Goal: Task Accomplishment & Management: Use online tool/utility

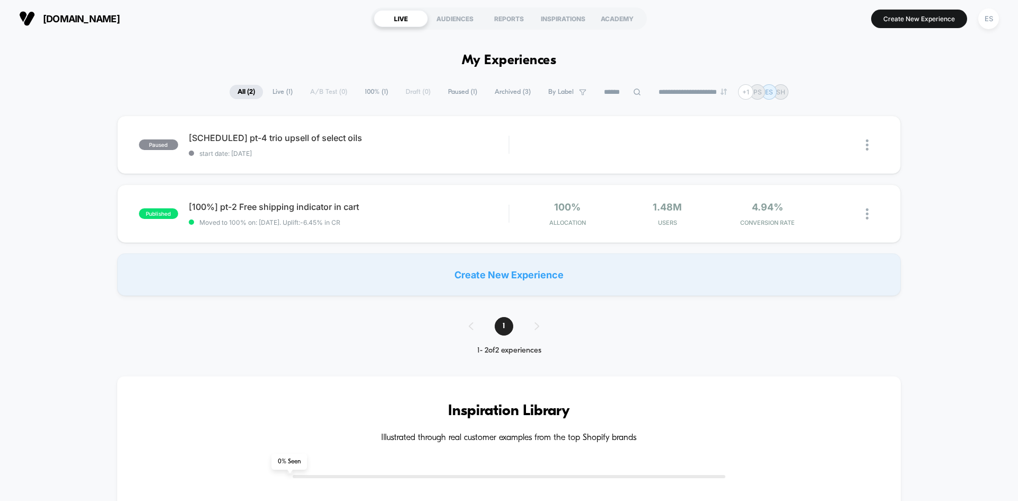
drag, startPoint x: 985, startPoint y: 17, endPoint x: 983, endPoint y: 32, distance: 15.0
click at [986, 17] on div "ES" at bounding box center [988, 18] width 21 height 21
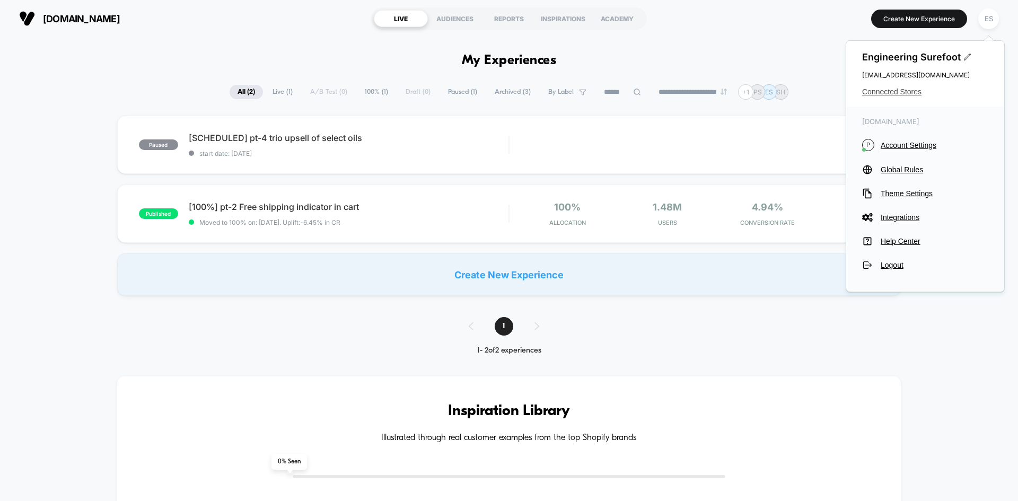
click at [879, 95] on span "Connected Stores" at bounding box center [925, 91] width 126 height 8
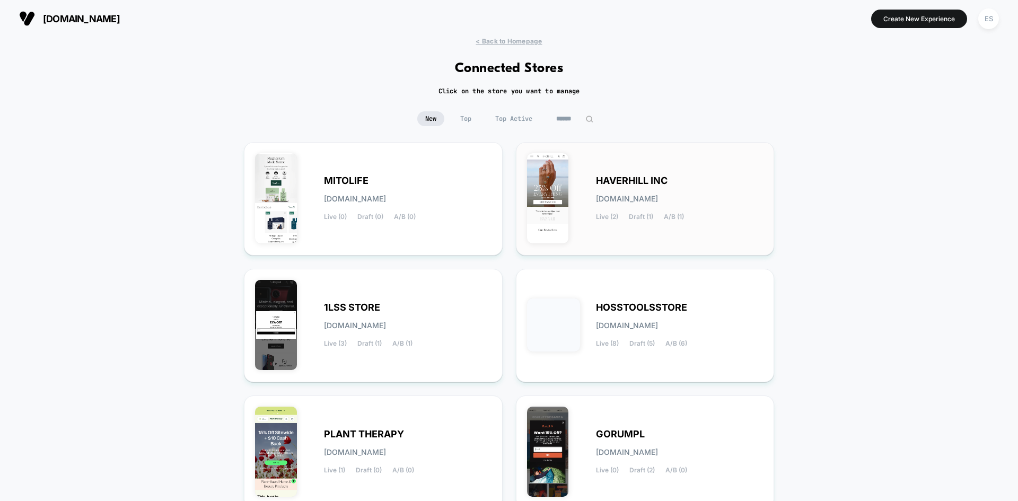
click at [618, 181] on span "HAVERHILL INC" at bounding box center [632, 180] width 72 height 7
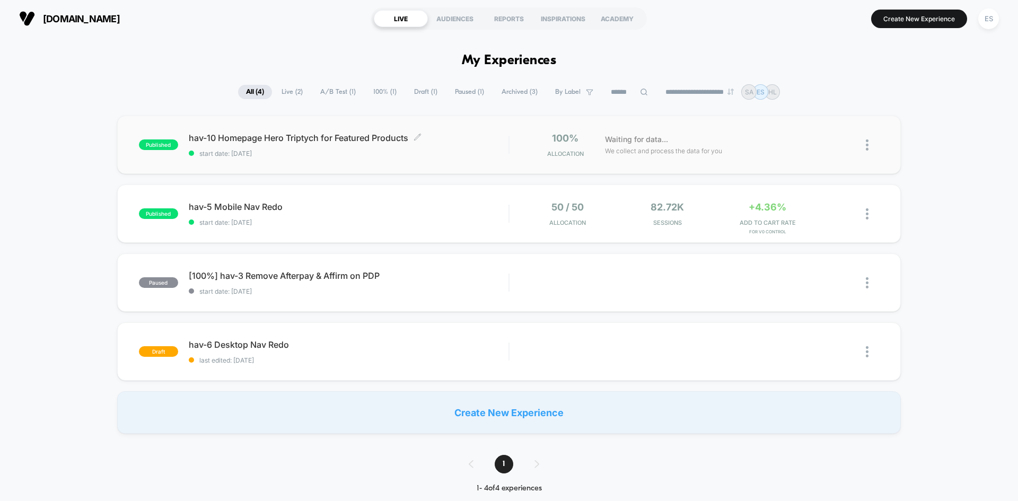
click at [232, 138] on span "hav-10 Homepage Hero Triptych for Featured Products Click to edit experience de…" at bounding box center [349, 138] width 320 height 11
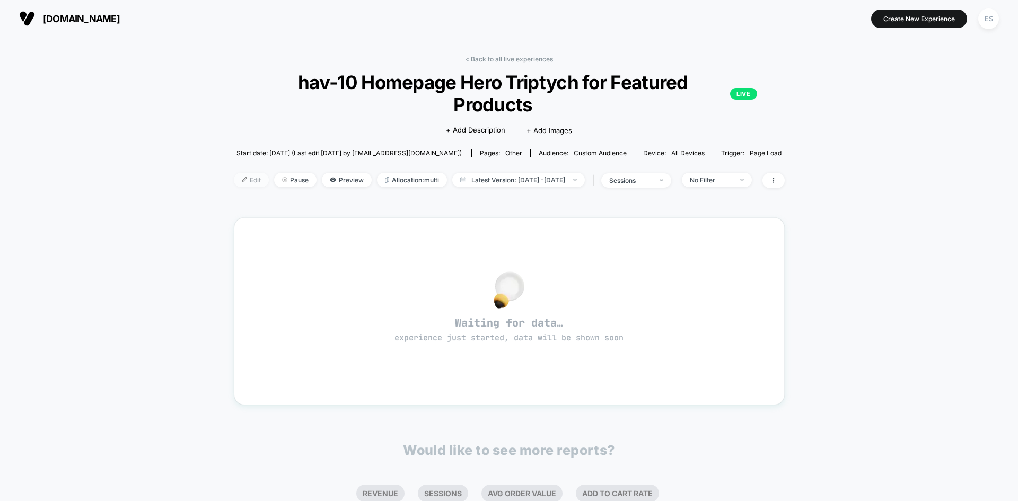
click at [234, 173] on span "Edit" at bounding box center [251, 180] width 35 height 14
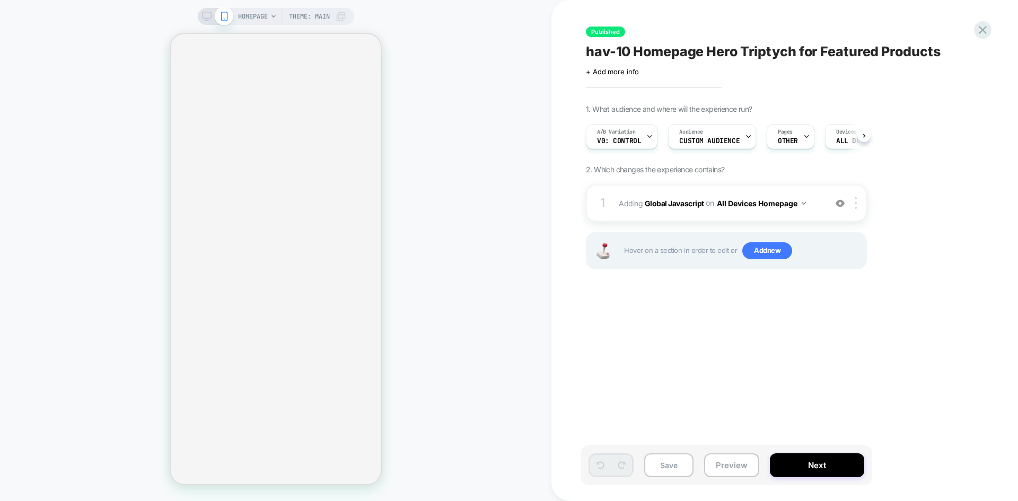
scroll to position [0, 1]
click at [671, 200] on b "Global Javascript" at bounding box center [674, 202] width 59 height 9
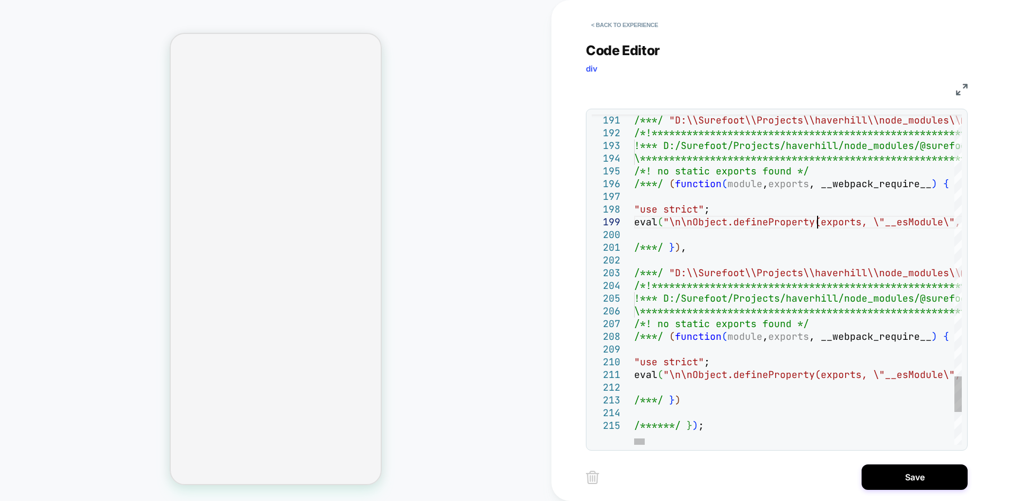
type textarea "**********"
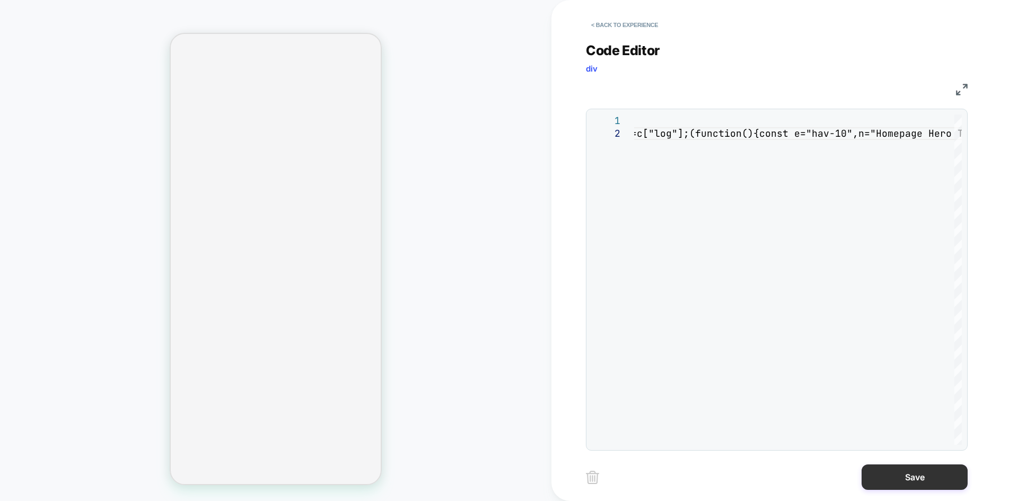
click at [916, 473] on button "Save" at bounding box center [914, 476] width 106 height 25
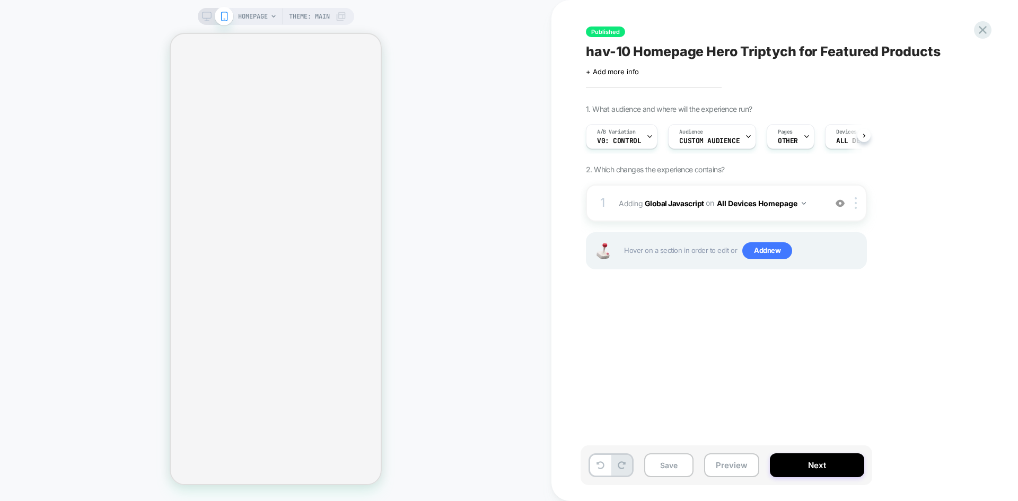
scroll to position [0, 1]
click at [664, 203] on b "Global Javascript" at bounding box center [674, 202] width 59 height 9
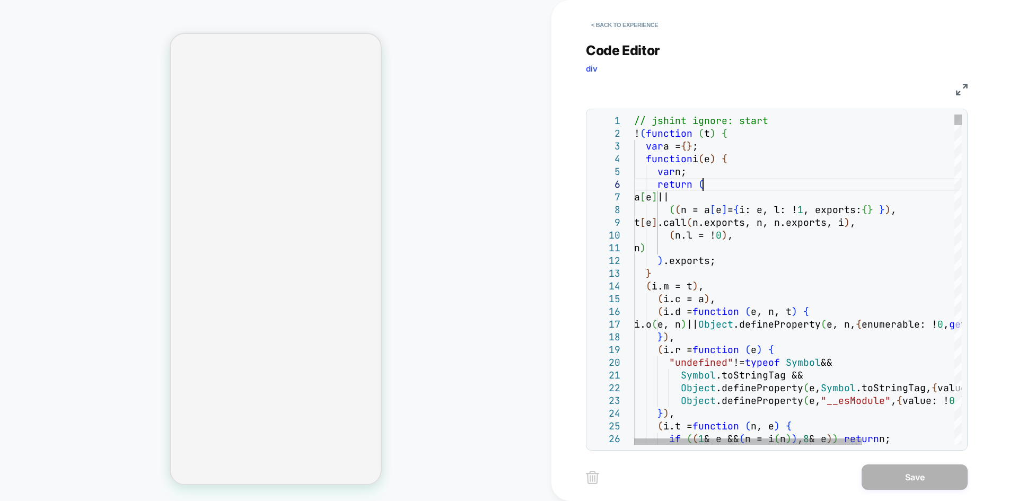
type textarea "**********"
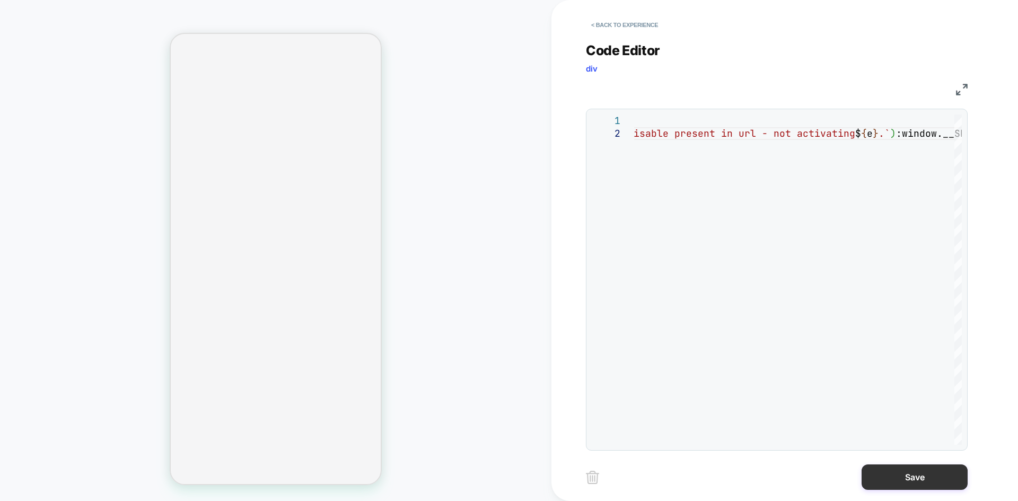
click at [904, 473] on button "Save" at bounding box center [914, 476] width 106 height 25
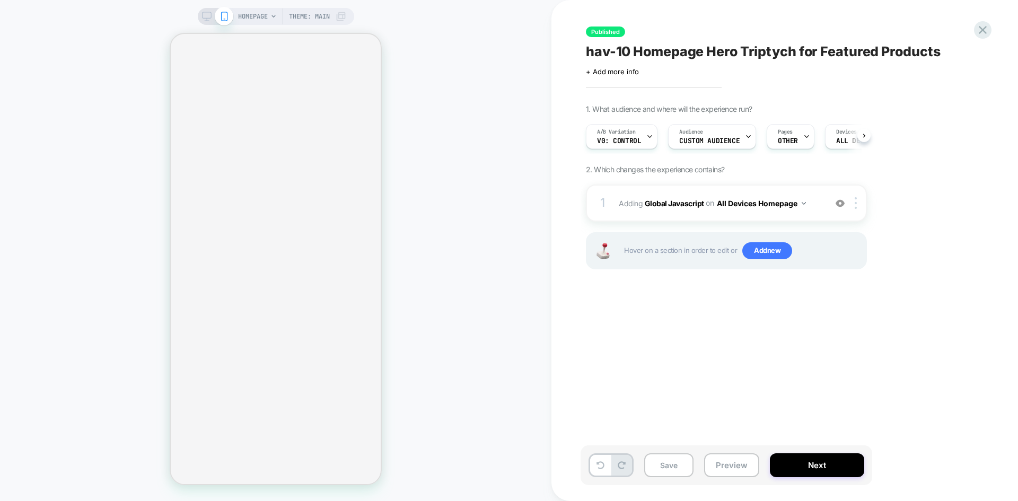
scroll to position [0, 1]
click at [642, 139] on div "A/B Variation v0: Control" at bounding box center [618, 137] width 65 height 24
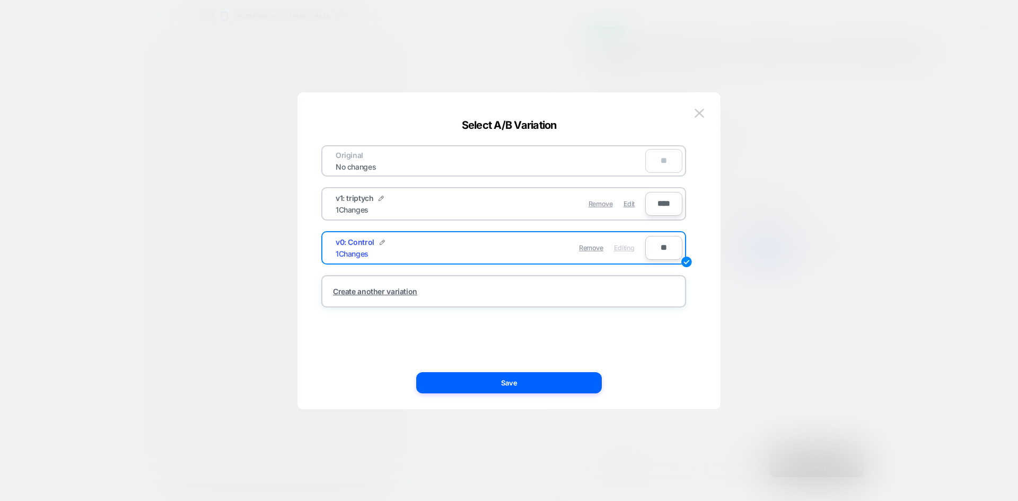
drag, startPoint x: 629, startPoint y: 202, endPoint x: 638, endPoint y: 235, distance: 33.4
click at [629, 202] on span "Edit" at bounding box center [628, 204] width 11 height 8
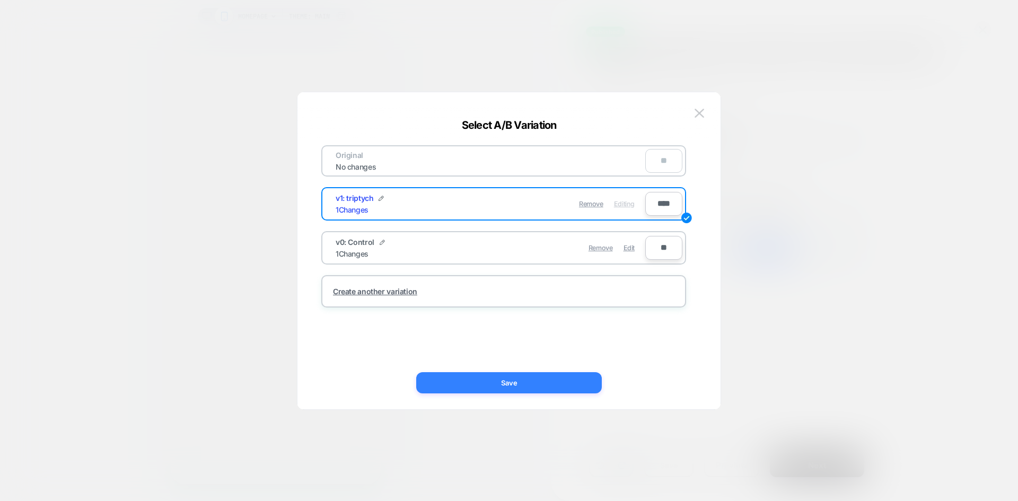
click at [494, 382] on button "Save" at bounding box center [509, 382] width 186 height 21
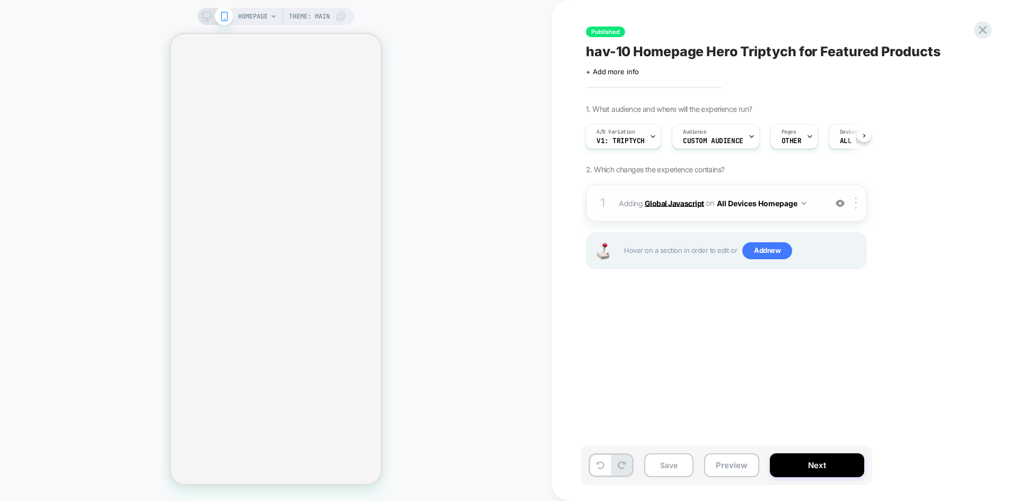
click at [666, 206] on b "Global Javascript" at bounding box center [674, 202] width 59 height 9
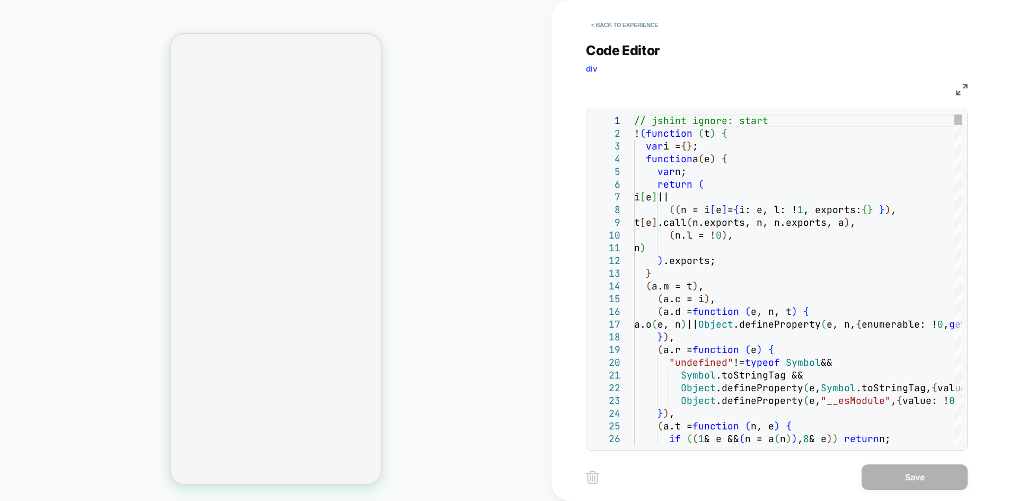
type textarea "**********"
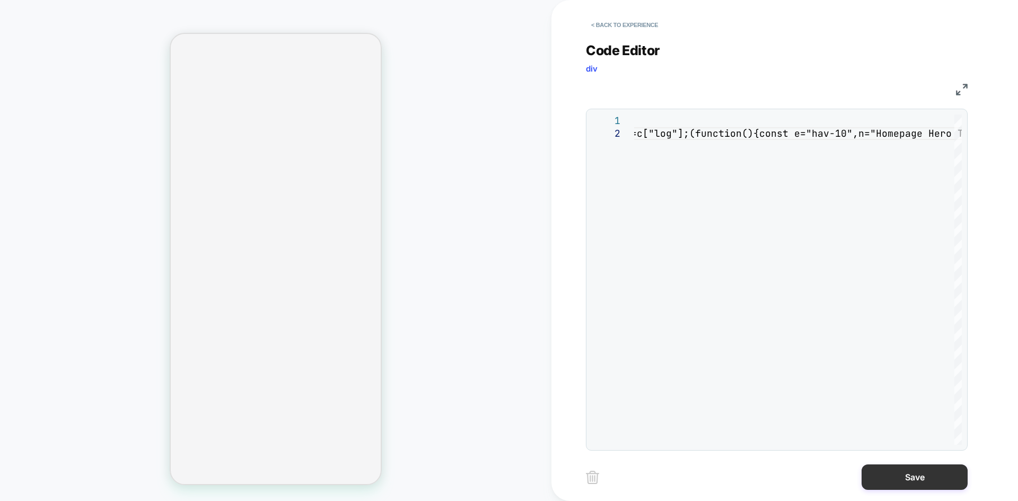
click at [920, 483] on button "Save" at bounding box center [914, 476] width 106 height 25
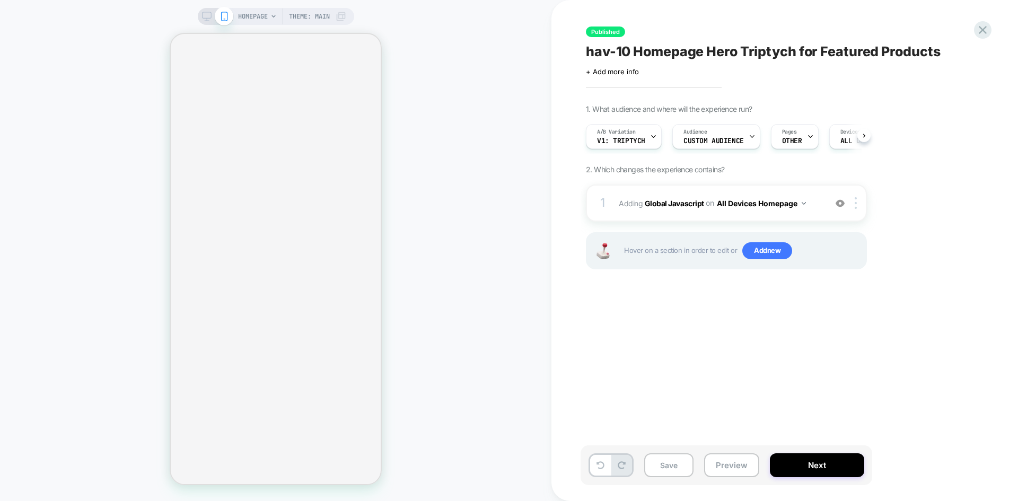
scroll to position [0, 1]
drag, startPoint x: 838, startPoint y: 476, endPoint x: 830, endPoint y: 470, distance: 10.3
click at [838, 475] on div "Save Preview Next" at bounding box center [726, 465] width 292 height 40
click at [830, 470] on button "Next" at bounding box center [817, 465] width 94 height 24
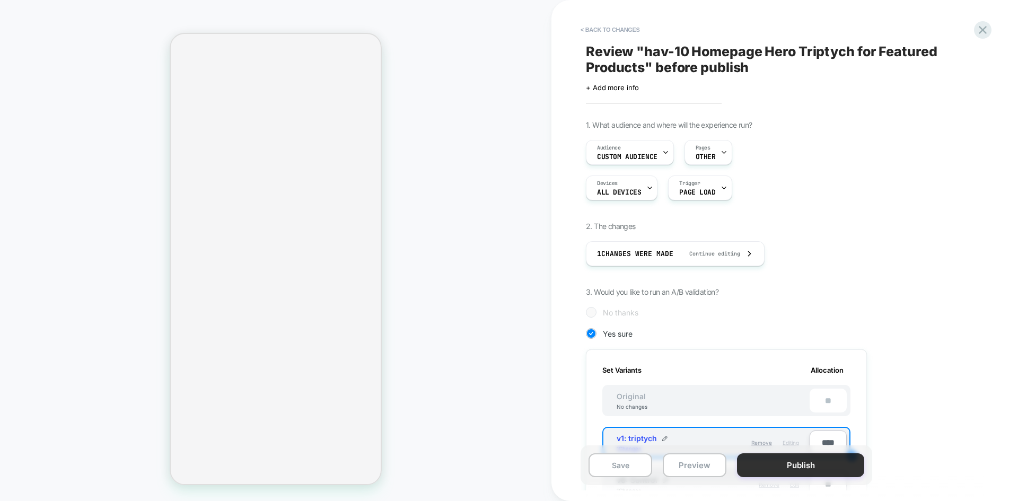
click at [826, 470] on button "Publish" at bounding box center [800, 465] width 127 height 24
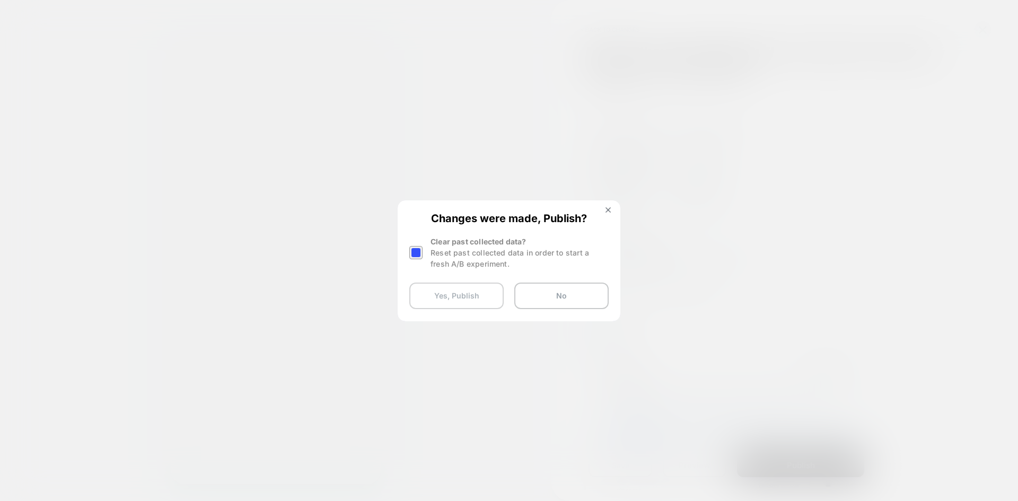
click at [439, 293] on button "Yes, Publish" at bounding box center [456, 296] width 94 height 27
